Goal: Go to known website: Access a specific website the user already knows

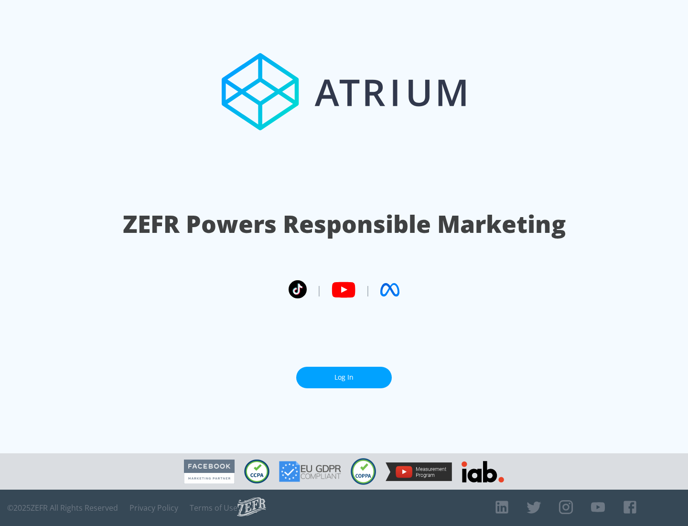
click at [344, 377] on link "Log In" at bounding box center [344, 377] width 96 height 22
